Goal: Feedback & Contribution: Contribute content

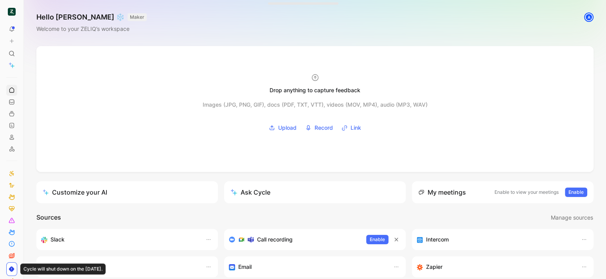
click at [7, 42] on button at bounding box center [11, 41] width 11 height 11
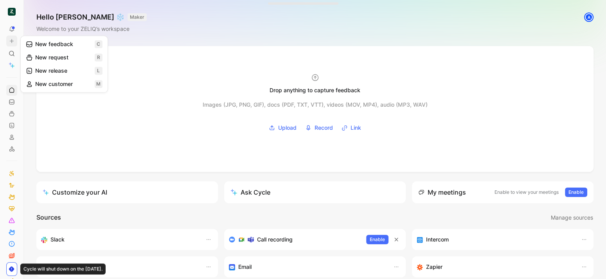
click at [36, 47] on button "New feedback c" at bounding box center [64, 44] width 84 height 13
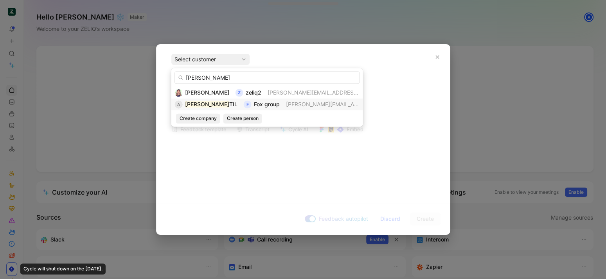
type input "[PERSON_NAME]"
click at [286, 105] on span "[PERSON_NAME][EMAIL_ADDRESS][PERSON_NAME][DOMAIN_NAME]" at bounding box center [376, 104] width 180 height 7
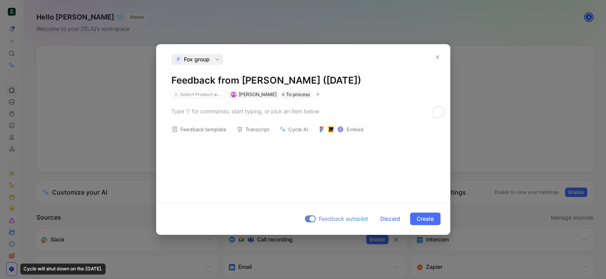
click at [268, 83] on h1 "Feedback from [PERSON_NAME] ([DATE])" at bounding box center [303, 80] width 264 height 13
click at [314, 97] on button "button" at bounding box center [318, 95] width 8 height 8
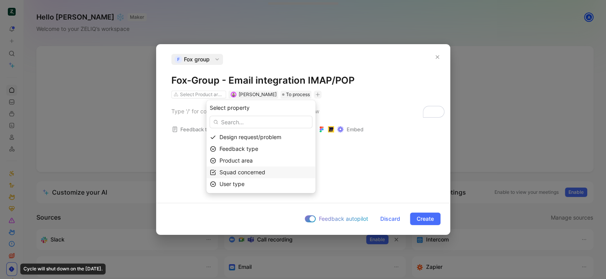
click at [255, 173] on span "Squad concerned" at bounding box center [242, 172] width 46 height 7
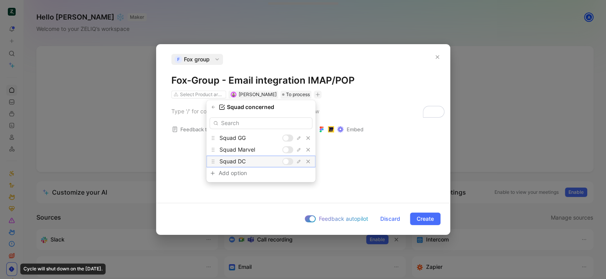
click at [285, 161] on div at bounding box center [285, 161] width 5 height 5
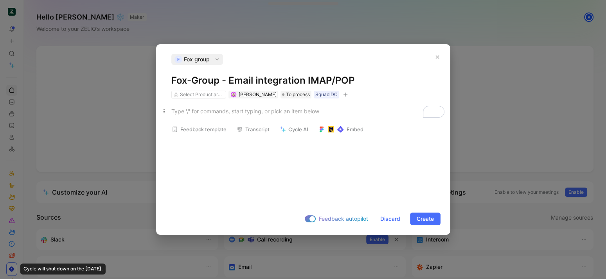
paste div "To enrich screen reader interactions, please activate Accessibility in Grammarl…"
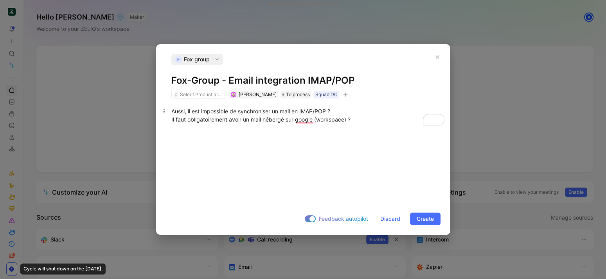
click at [172, 112] on span "Aussi, il est impossible de synchroniser un mail en IMAP/POP ?" at bounding box center [250, 111] width 159 height 7
click at [377, 123] on div "“Aussi, il est impossible de synchroniser un mail en IMAP/POP ? Il faut obligat…" at bounding box center [303, 115] width 264 height 16
click at [428, 219] on span "Create" at bounding box center [425, 218] width 17 height 9
